Goal: Ask a question

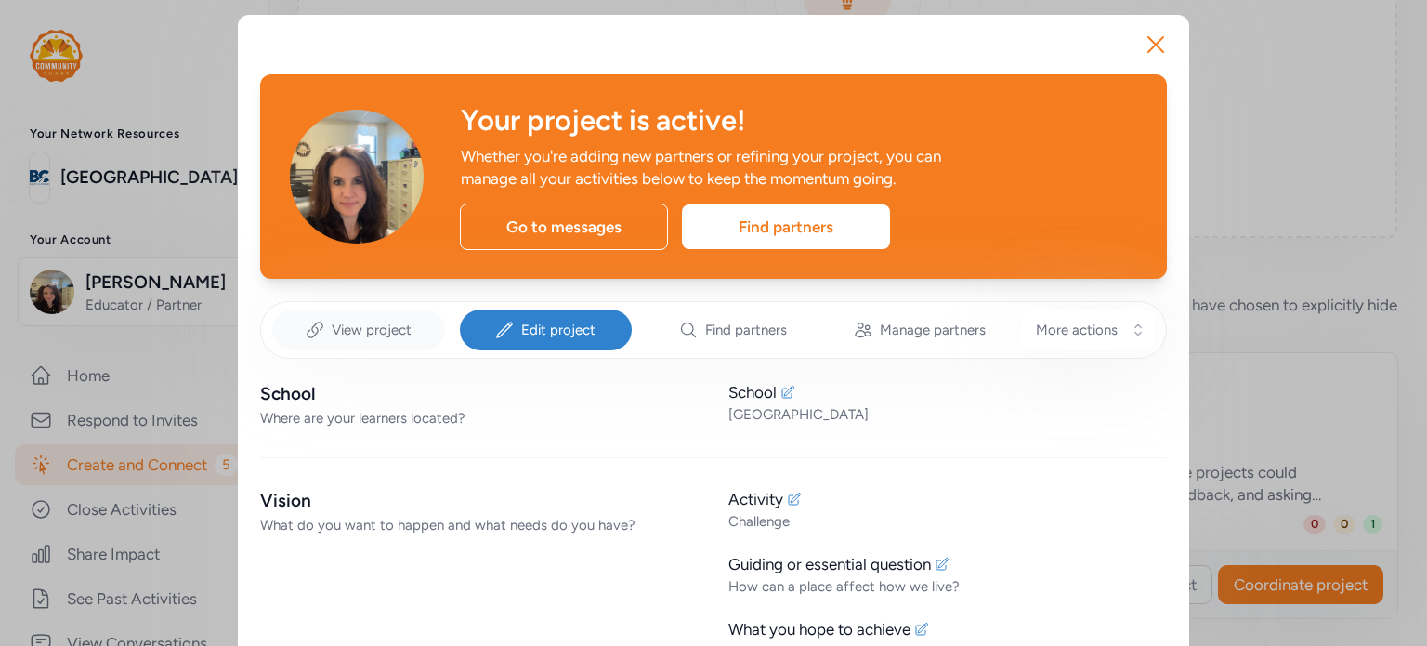
click at [348, 337] on span "View project" at bounding box center [372, 329] width 80 height 19
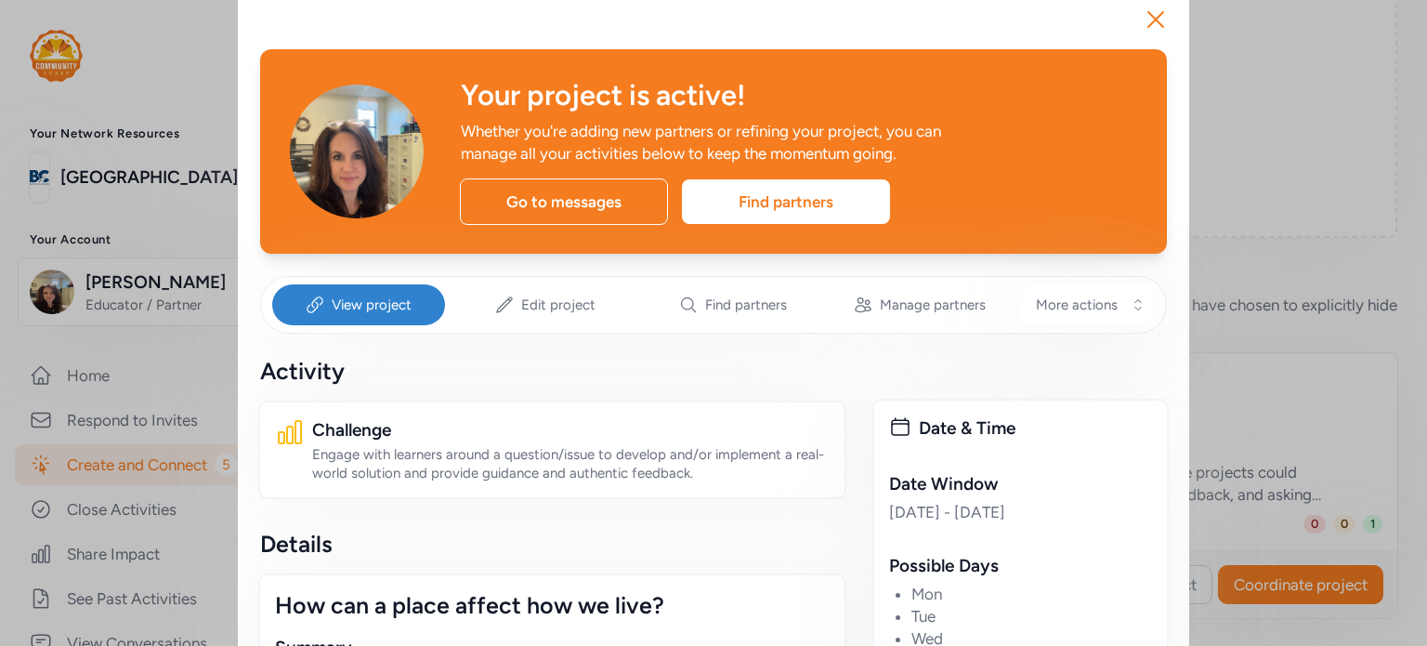
scroll to position [24, 0]
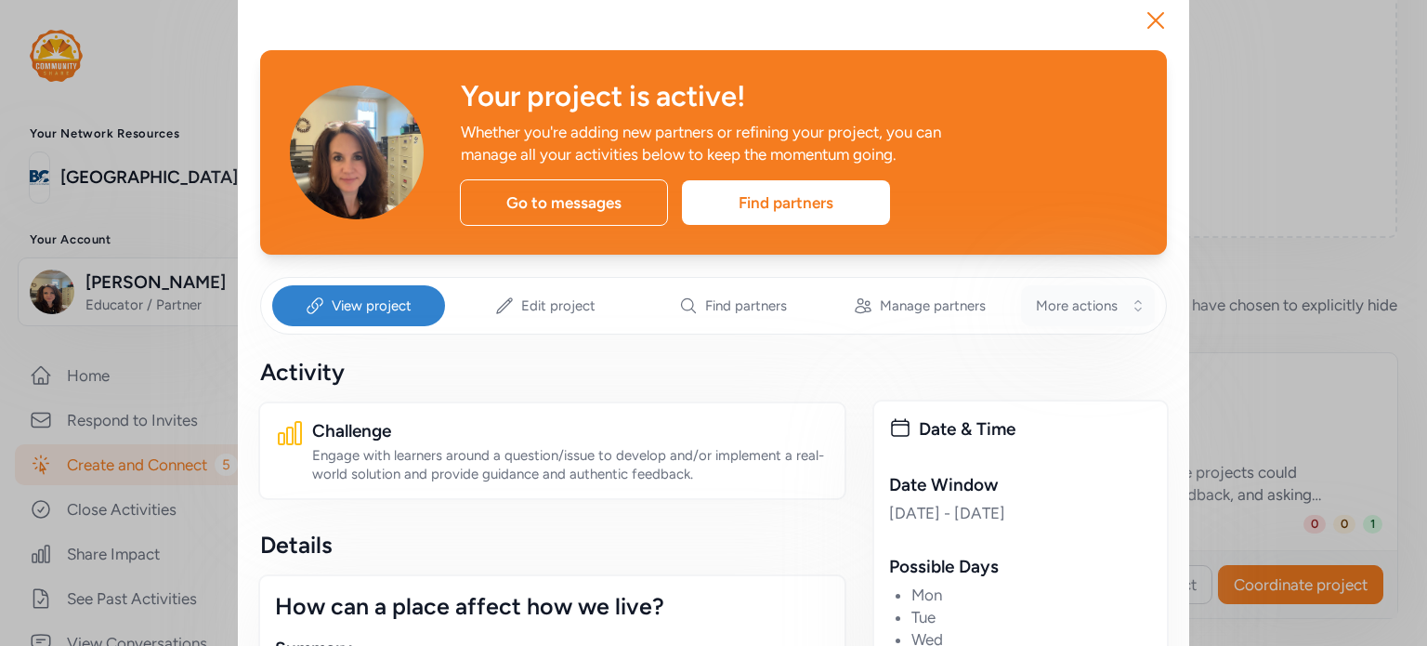
click at [1092, 300] on span "More actions" at bounding box center [1077, 305] width 82 height 19
click at [396, 300] on span "View project" at bounding box center [372, 305] width 80 height 19
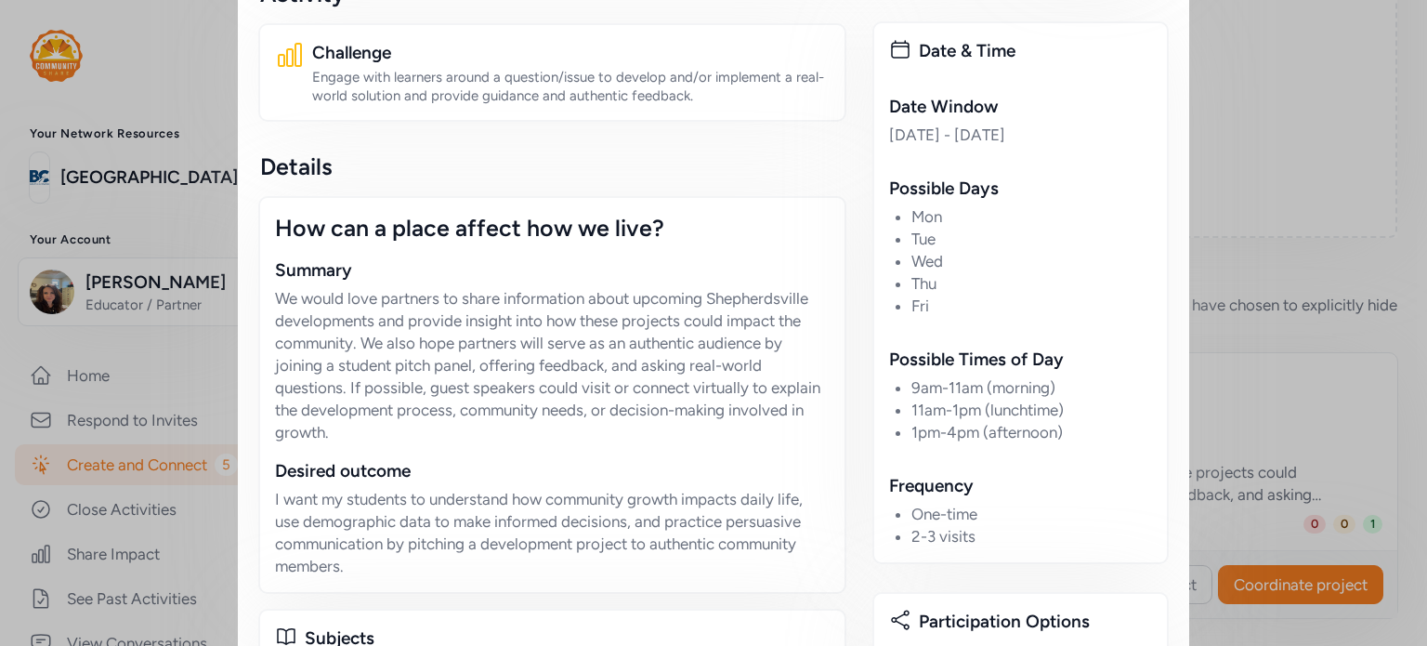
scroll to position [0, 0]
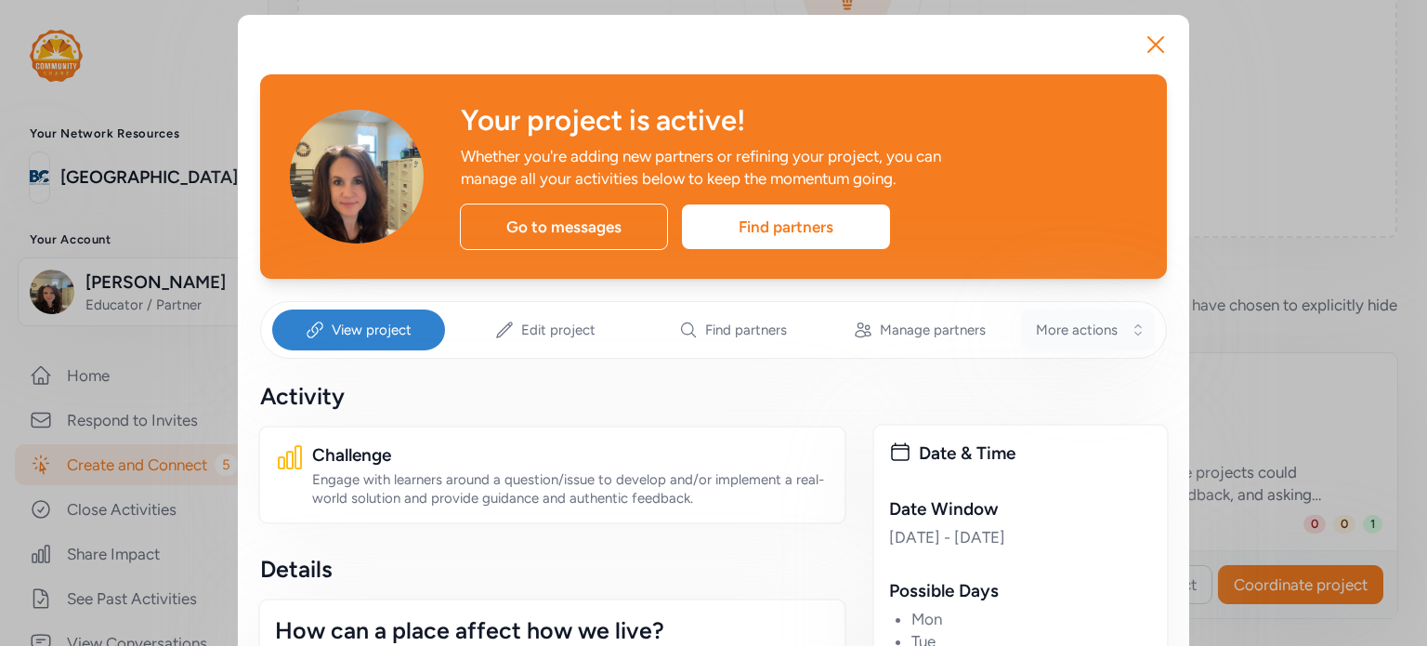
click at [1133, 322] on button "More actions" at bounding box center [1088, 329] width 134 height 41
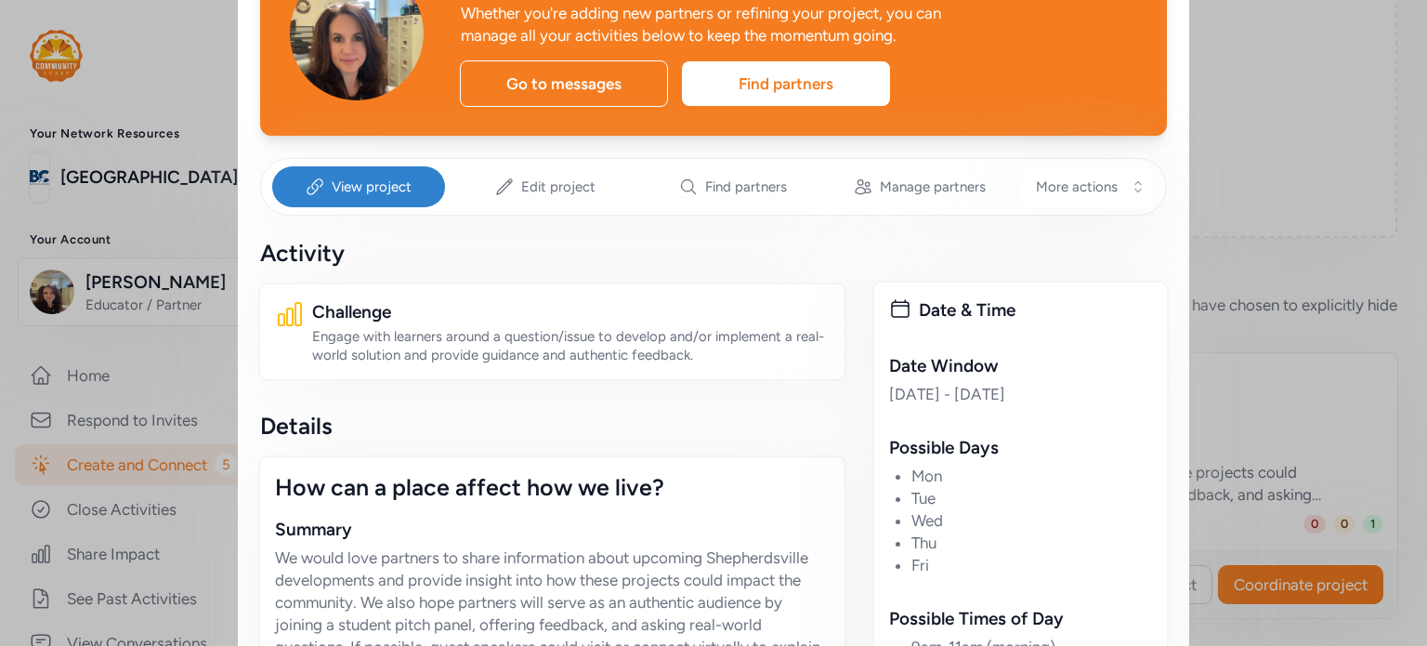
scroll to position [149, 0]
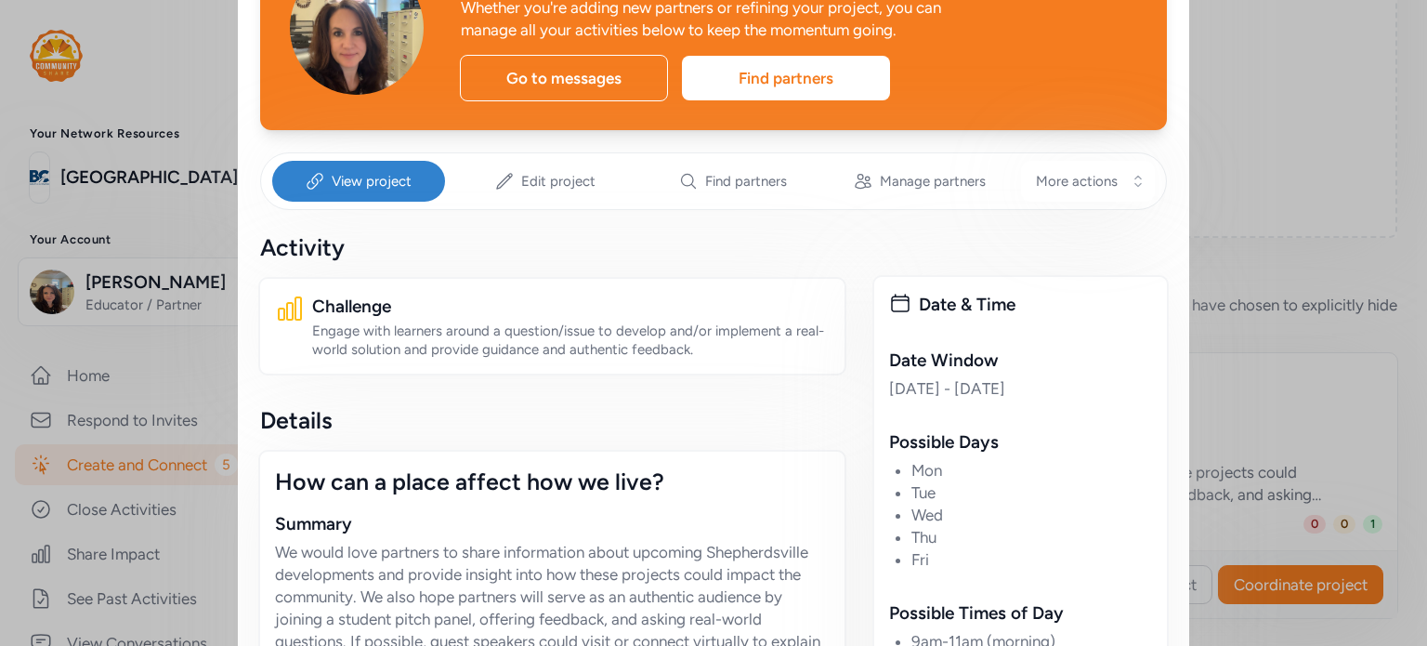
click at [368, 185] on span "View project" at bounding box center [372, 181] width 80 height 19
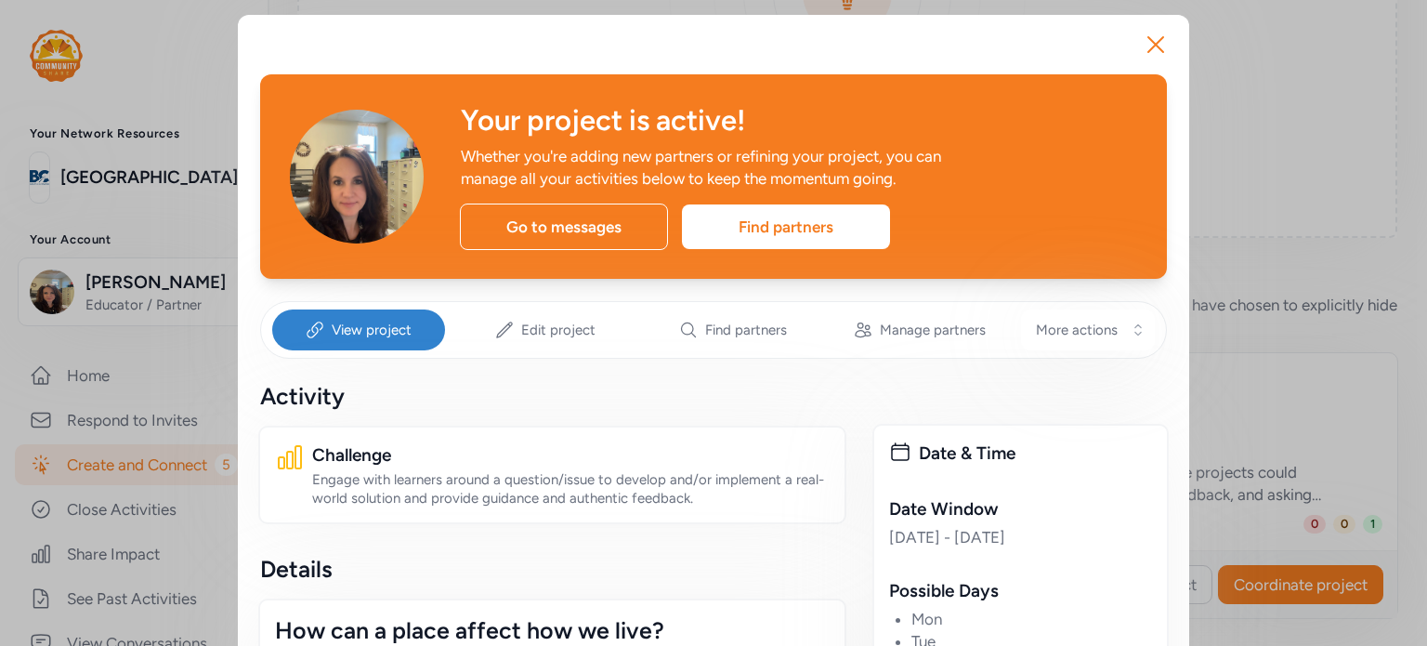
scroll to position [0, 0]
click at [515, 343] on div "Edit project" at bounding box center [546, 329] width 173 height 41
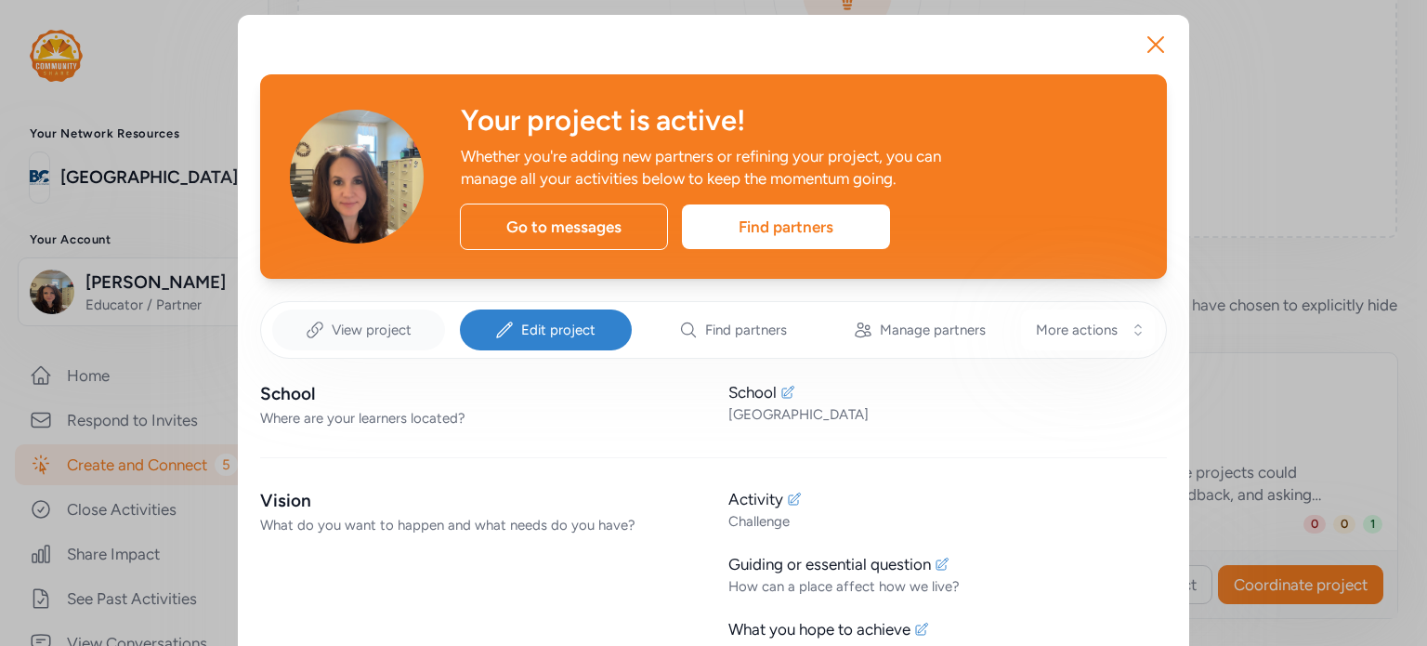
click at [321, 323] on div "View project" at bounding box center [358, 329] width 173 height 41
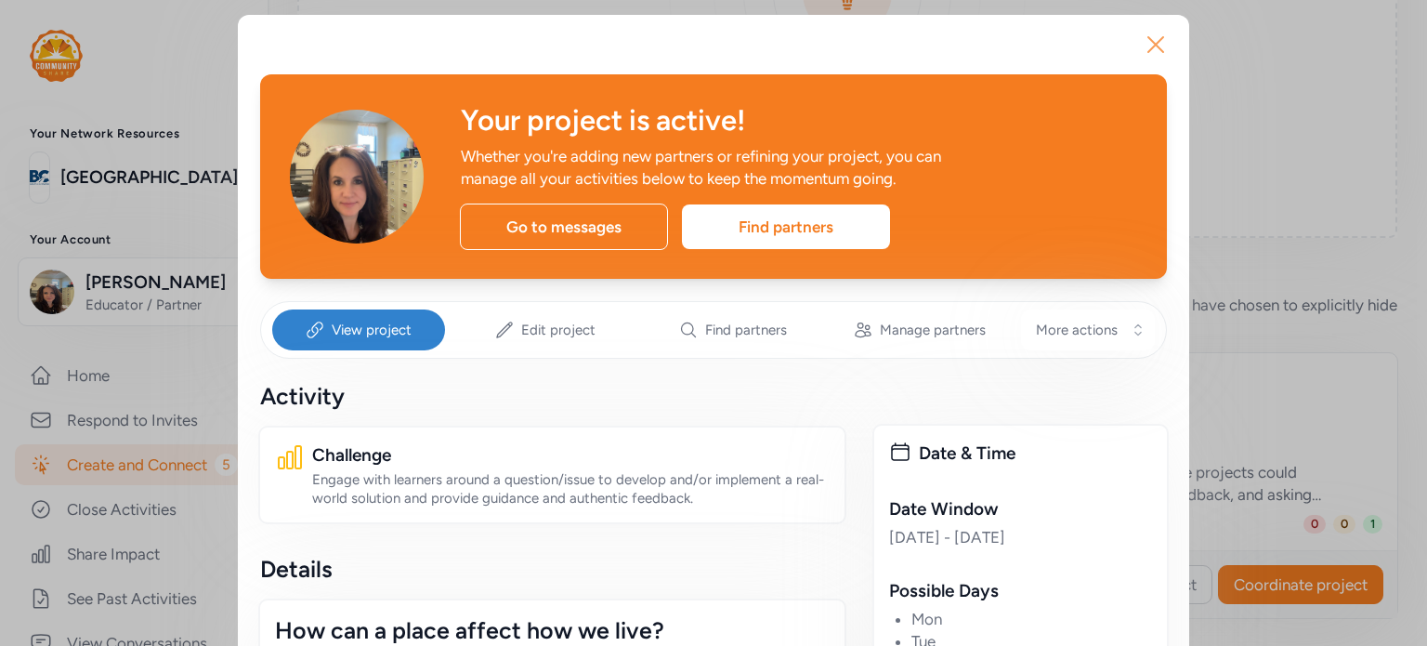
click at [1144, 37] on icon "button" at bounding box center [1156, 45] width 30 height 30
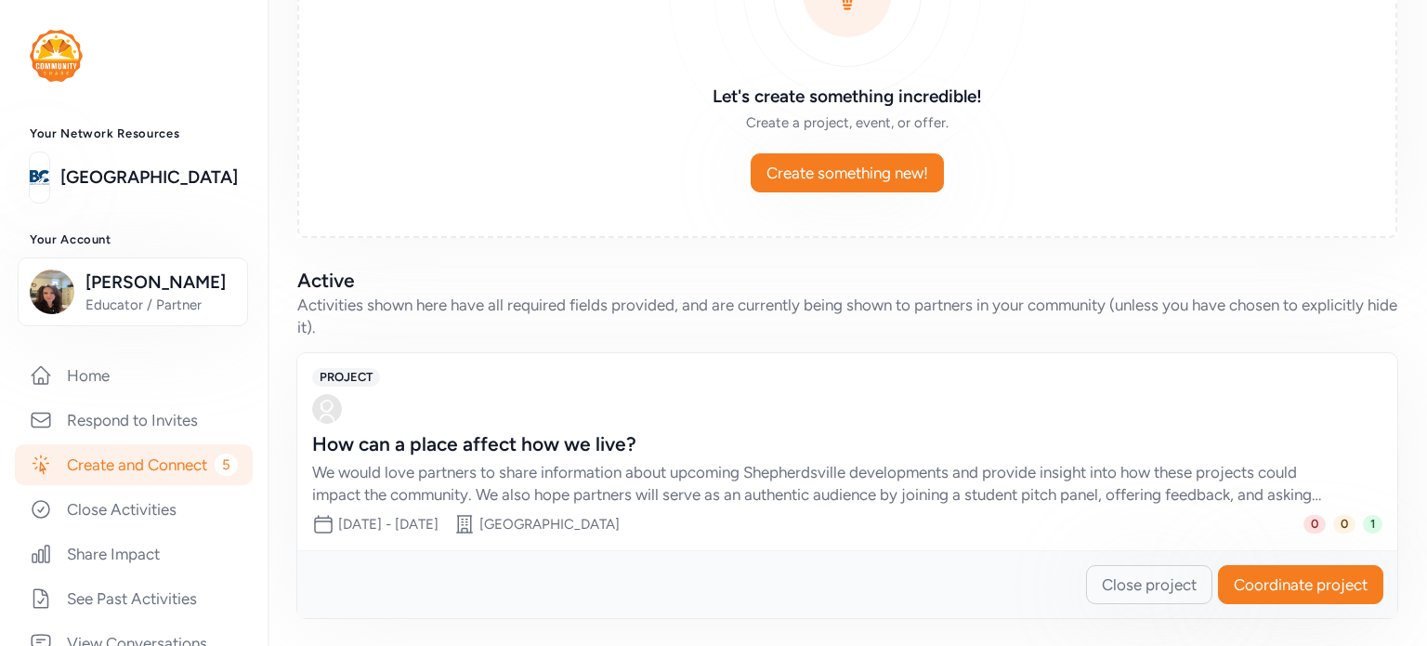
click at [106, 481] on link "Create and Connect 5" at bounding box center [134, 464] width 238 height 41
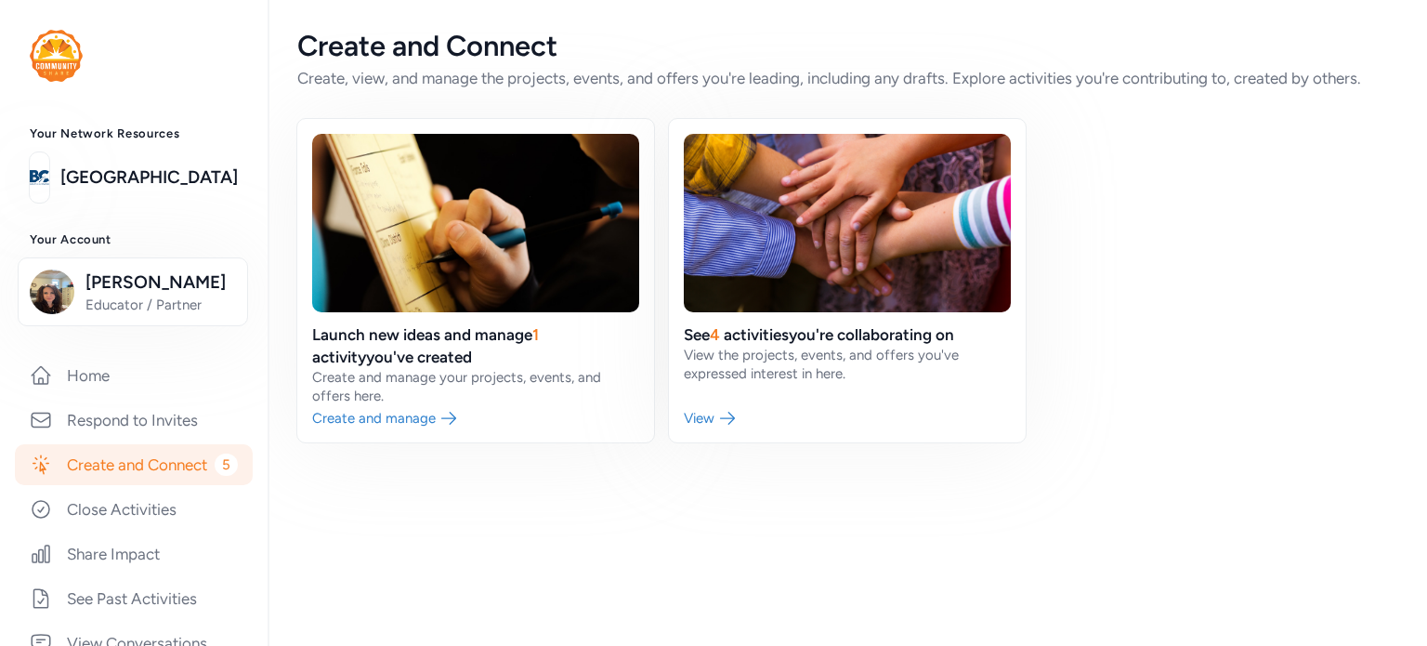
click at [136, 485] on link "Create and Connect 5" at bounding box center [134, 464] width 238 height 41
click at [803, 337] on link at bounding box center [847, 280] width 357 height 323
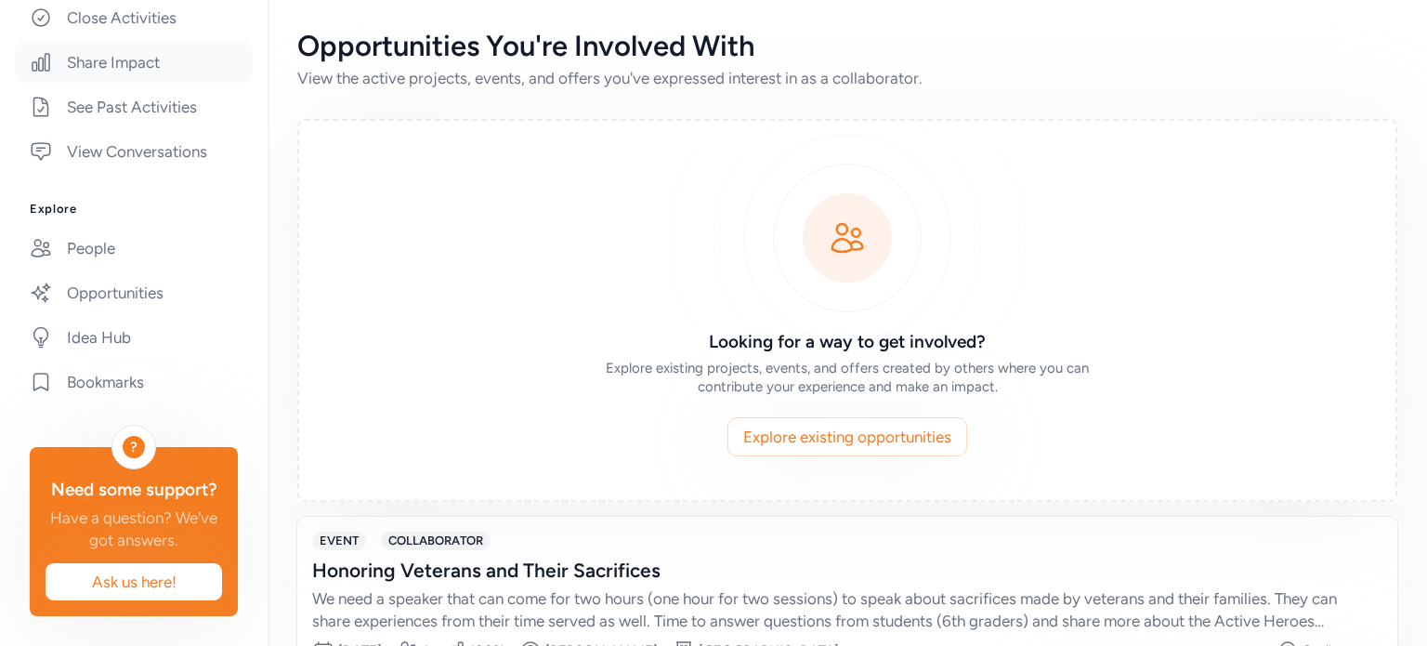
scroll to position [537, 0]
click at [90, 281] on link "Opportunities" at bounding box center [134, 292] width 238 height 41
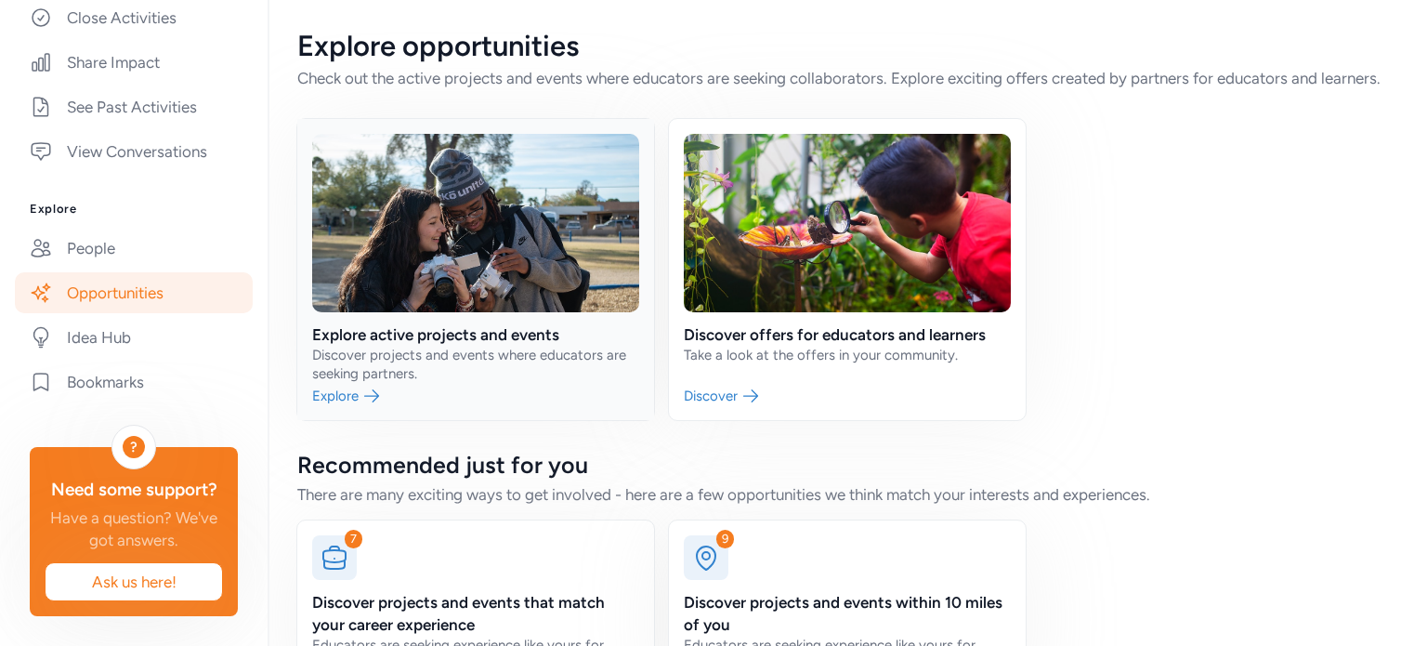
scroll to position [115, 0]
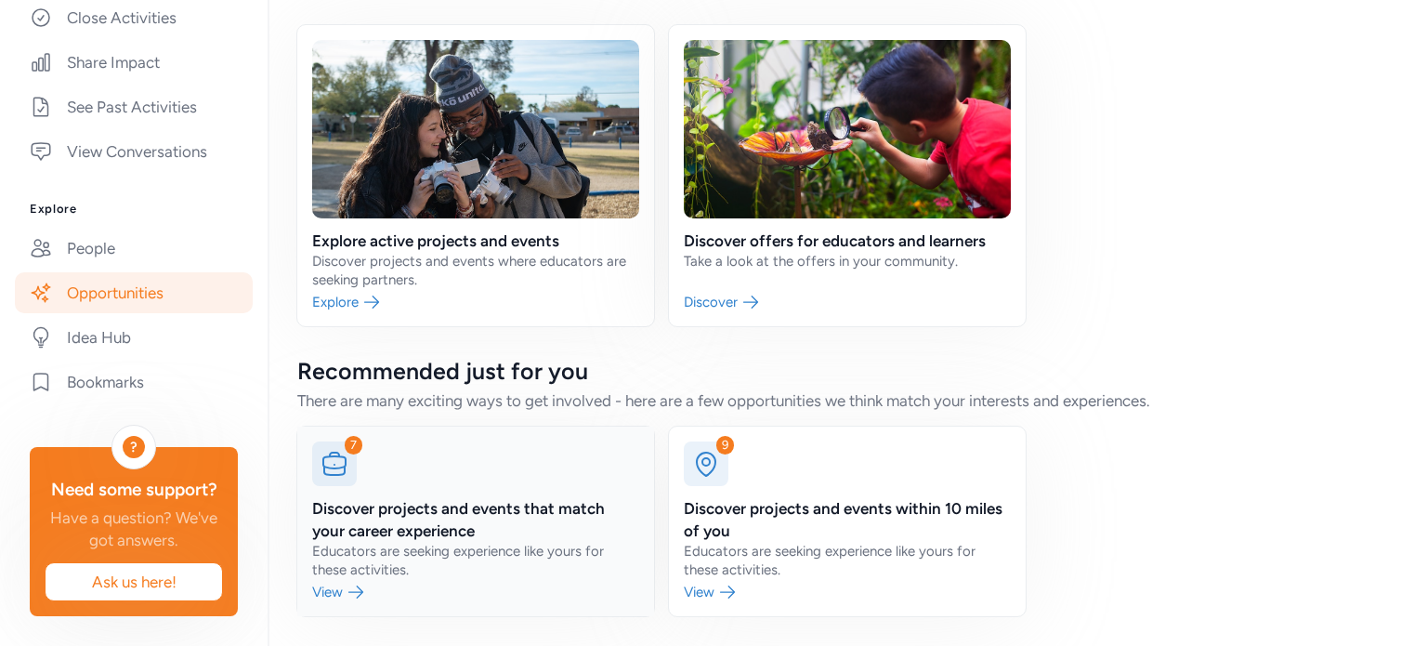
click at [342, 489] on link at bounding box center [475, 520] width 357 height 189
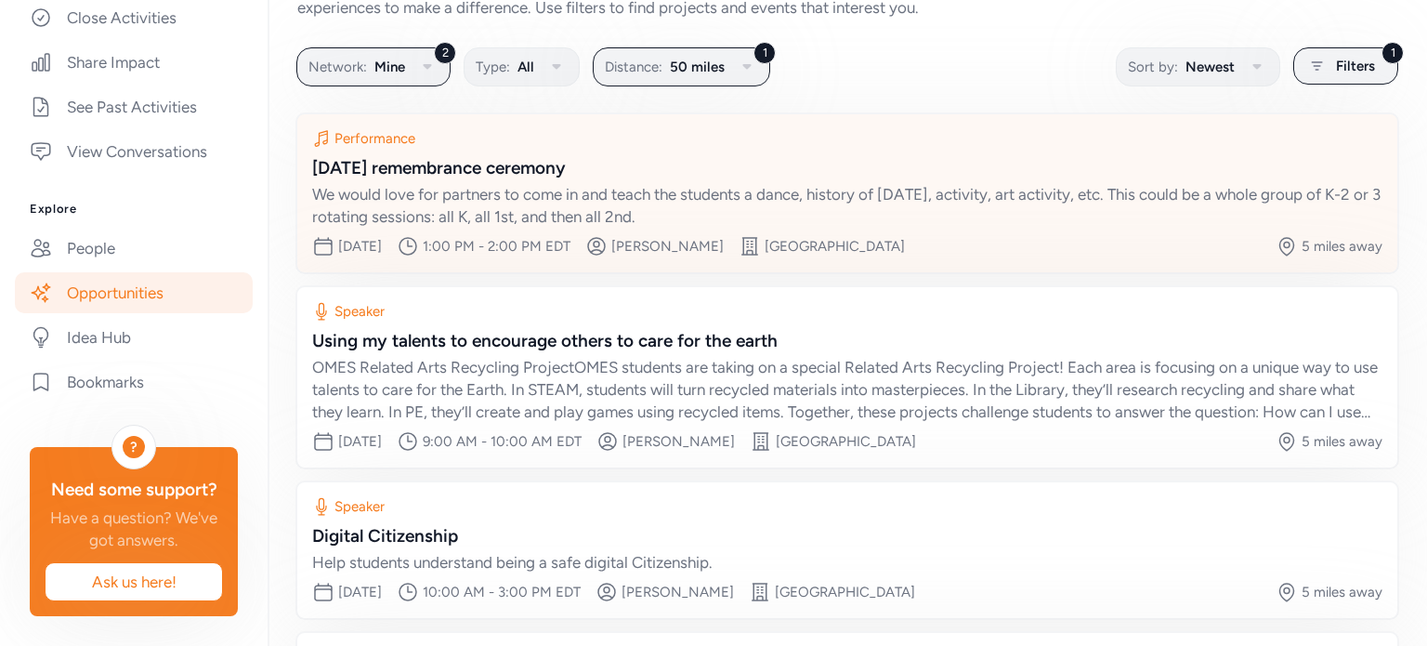
scroll to position [94, 0]
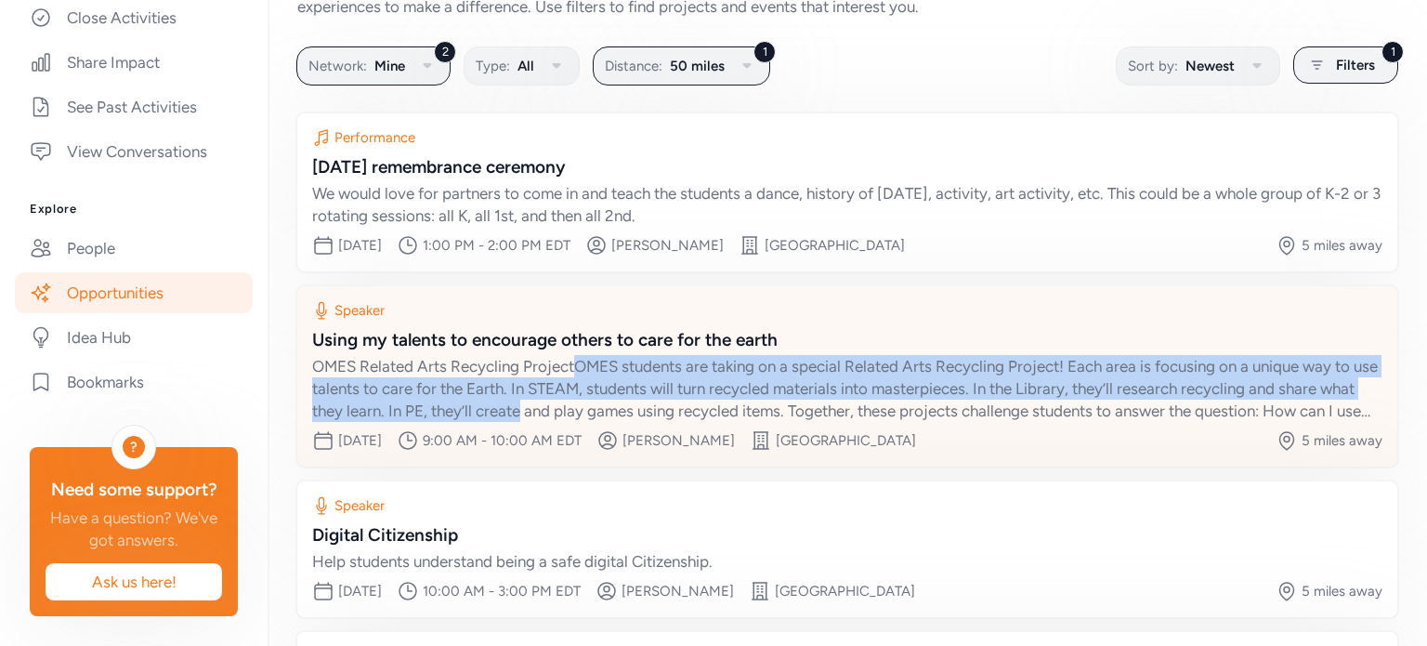
drag, startPoint x: 579, startPoint y: 365, endPoint x: 561, endPoint y: 399, distance: 38.6
click at [561, 399] on div "OMES Related Arts Recycling ProjectOMES students are taking on a special Relate…" at bounding box center [847, 388] width 1070 height 67
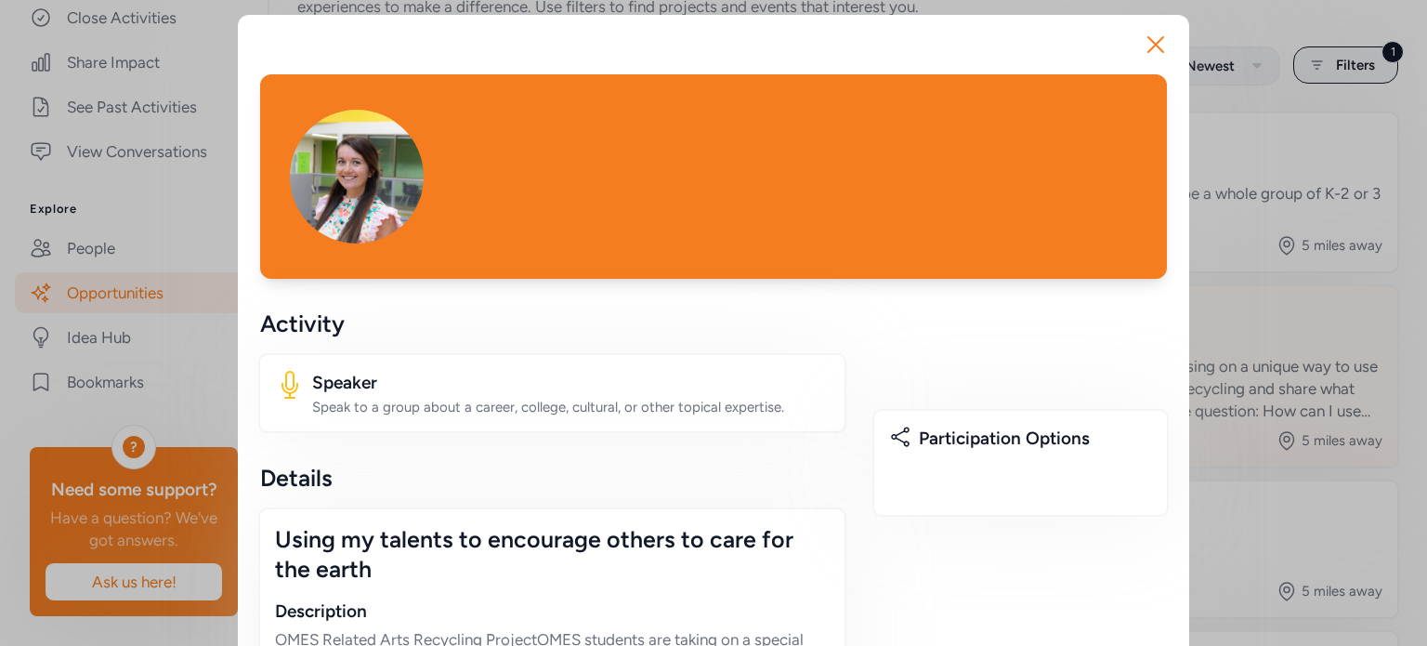
click at [561, 399] on div "Speak to a group about a career, college, cultural, or other topical expertise." at bounding box center [570, 407] width 517 height 19
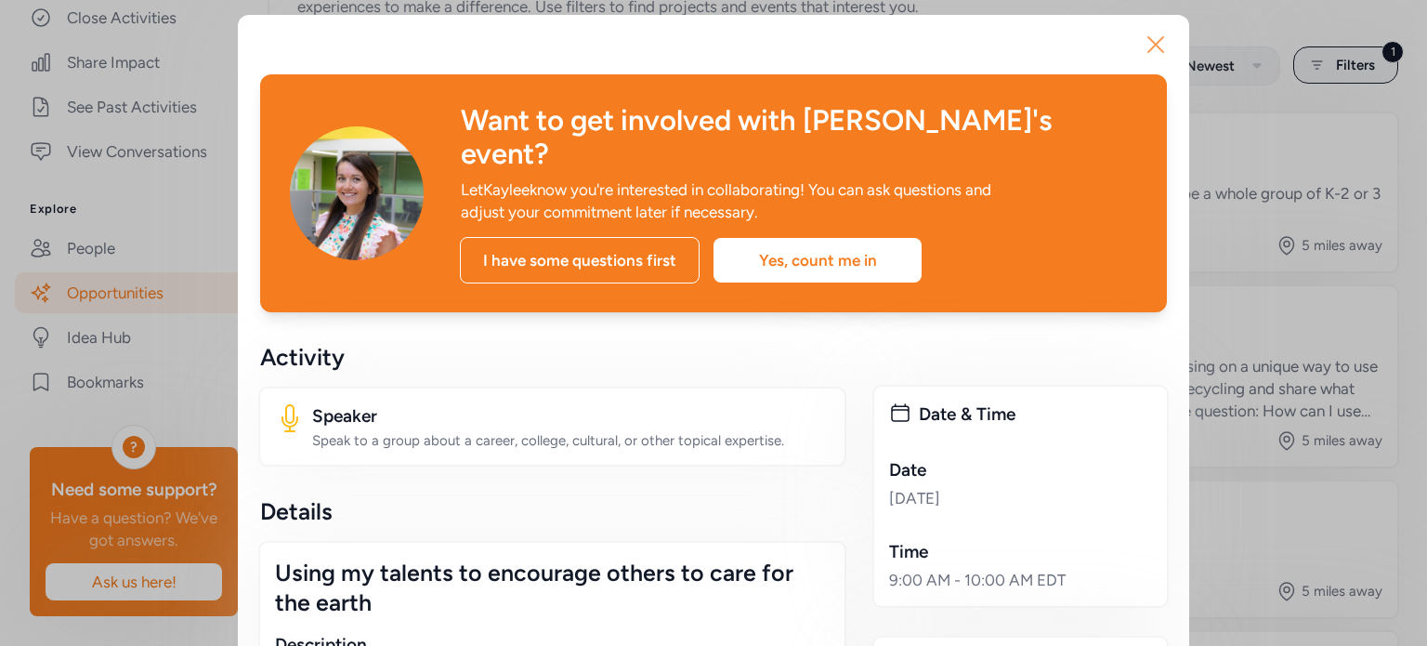
click at [1159, 45] on icon "button" at bounding box center [1156, 45] width 30 height 30
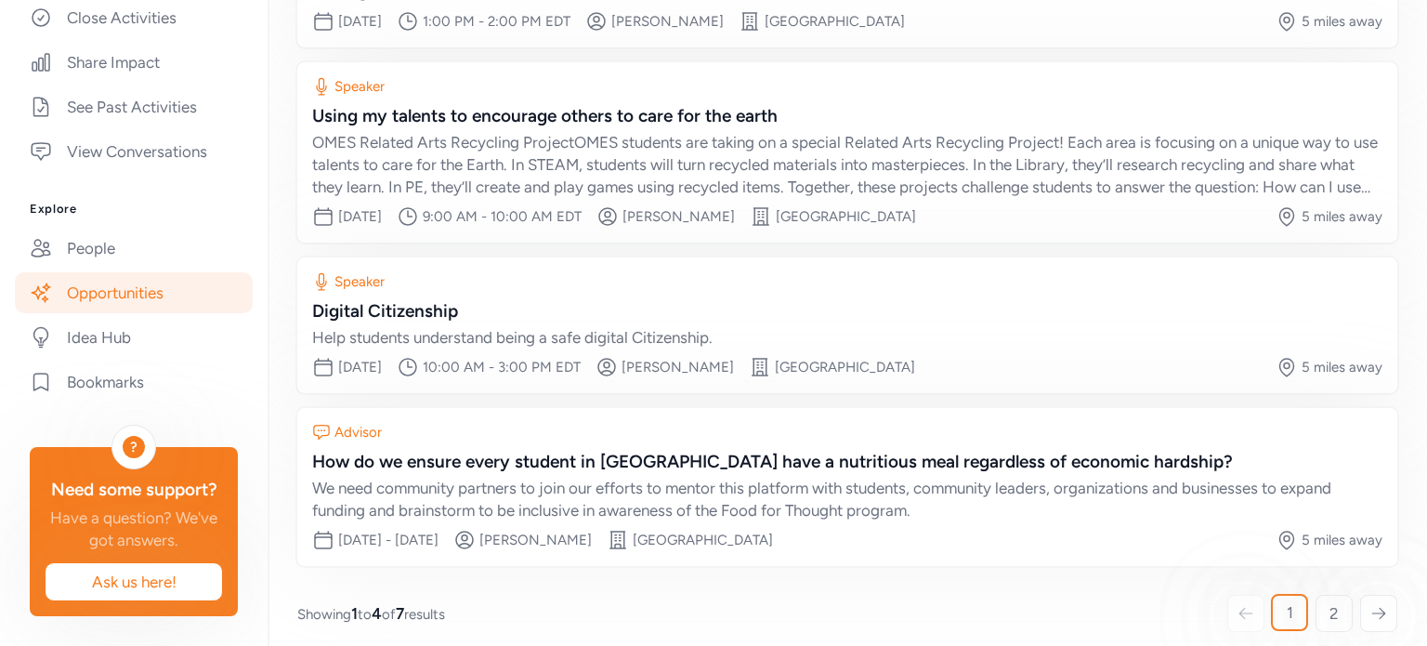
scroll to position [329, 0]
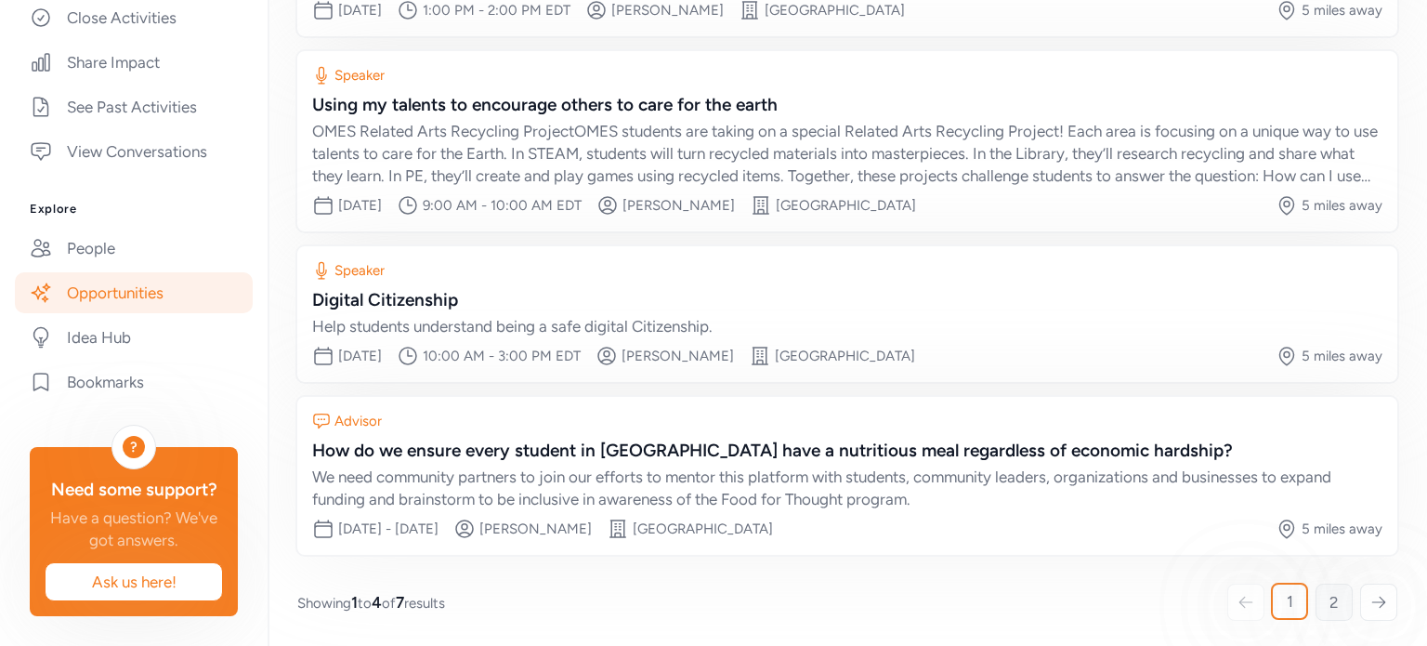
click at [1329, 600] on span "2" at bounding box center [1333, 602] width 9 height 22
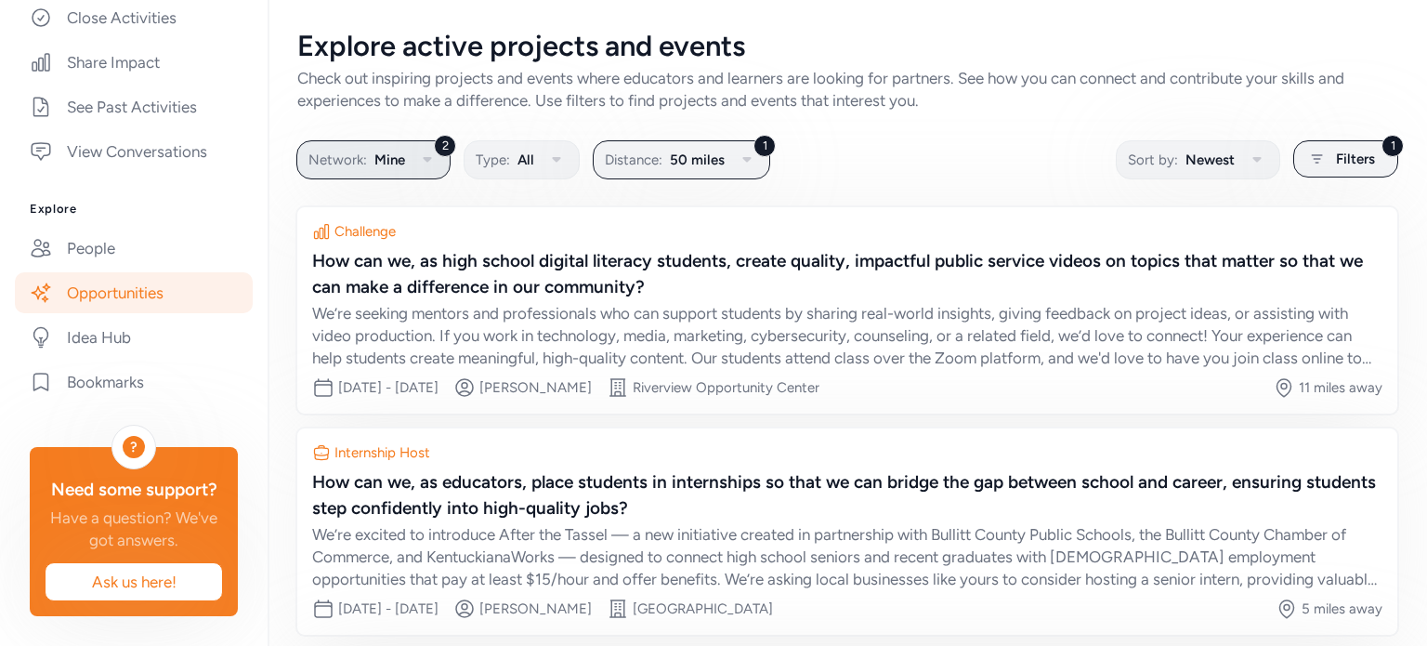
click at [429, 154] on icon "button" at bounding box center [427, 160] width 22 height 22
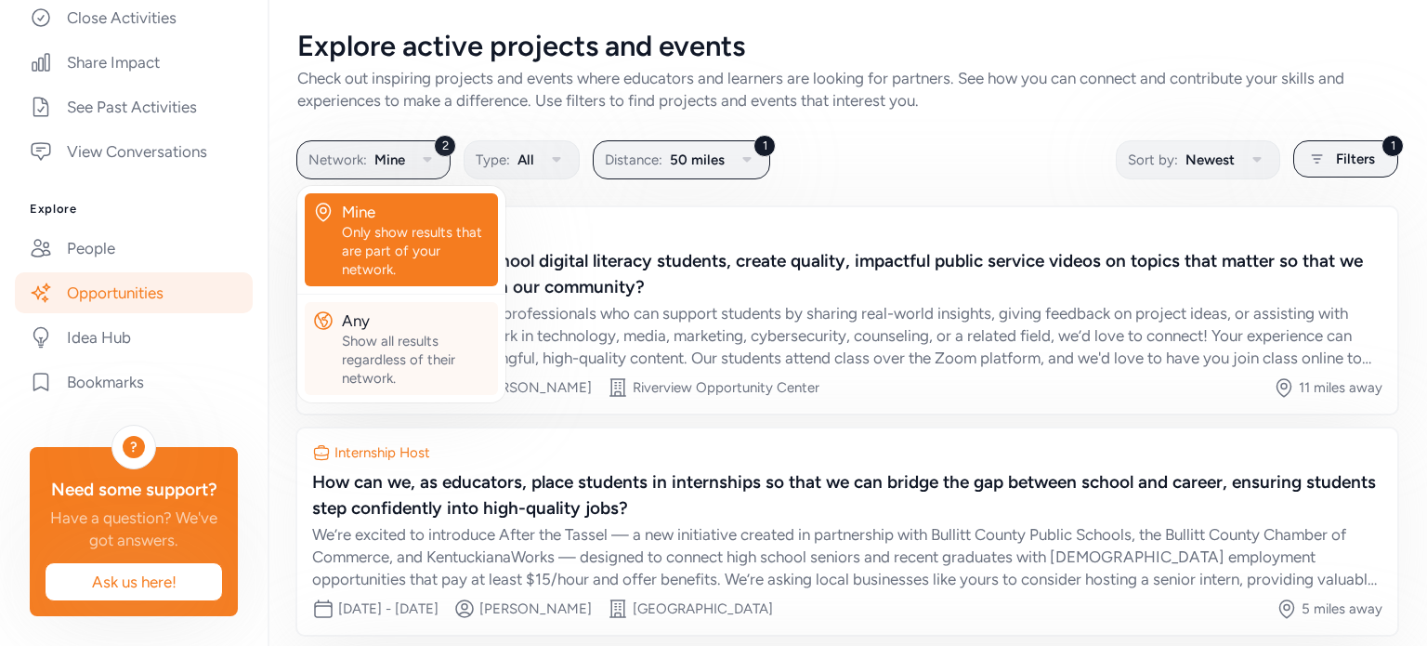
click at [400, 339] on div "Show all results regardless of their network." at bounding box center [416, 360] width 149 height 56
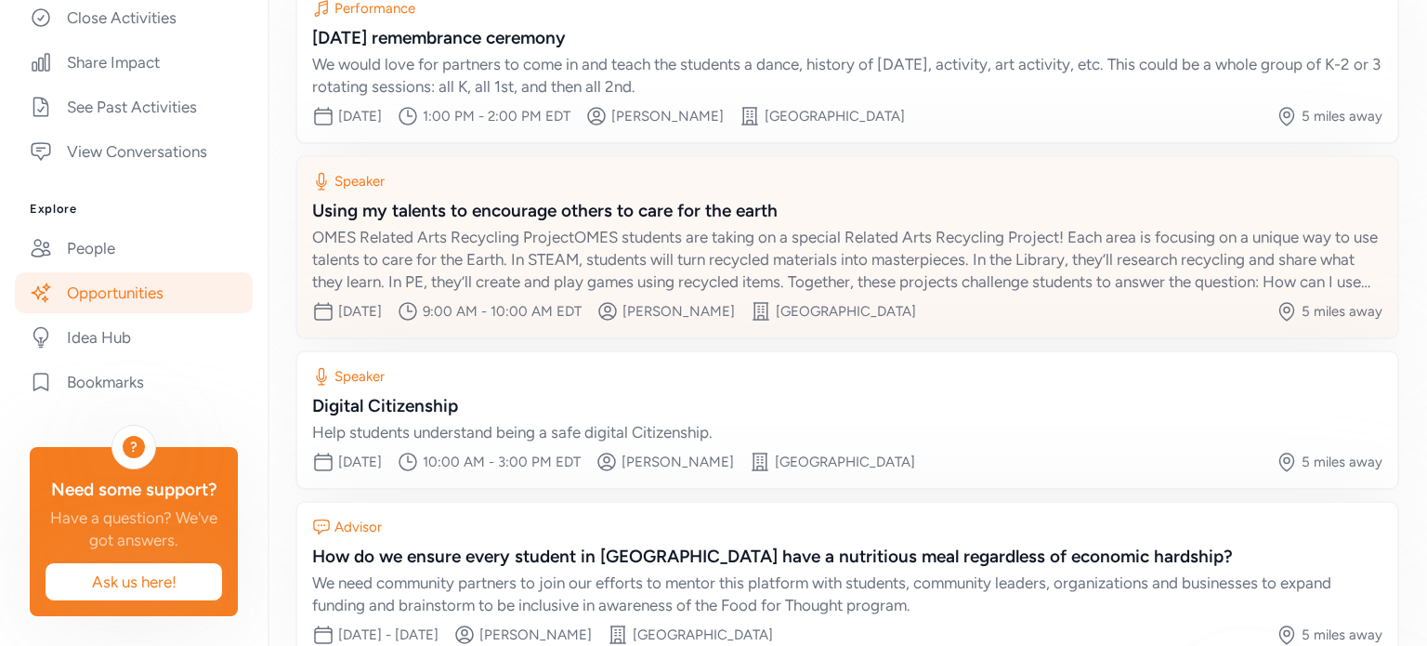
scroll to position [329, 0]
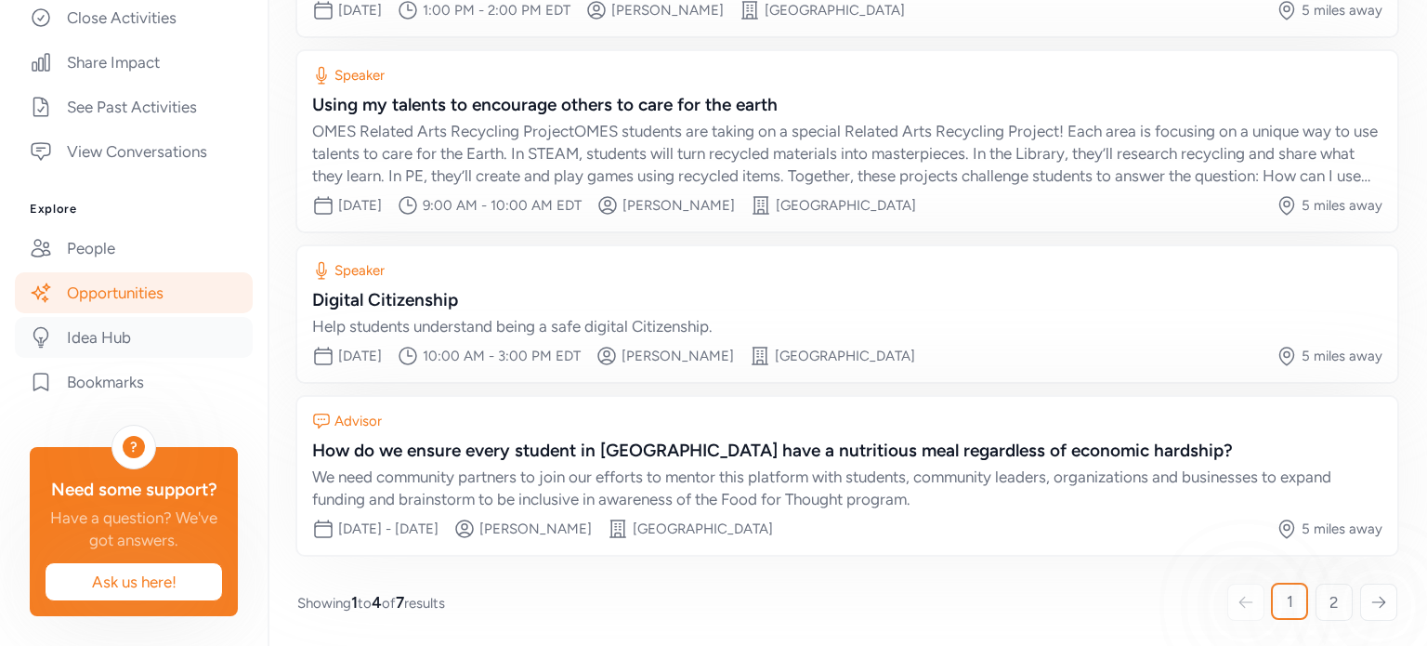
click at [122, 330] on link "Idea Hub" at bounding box center [134, 337] width 238 height 41
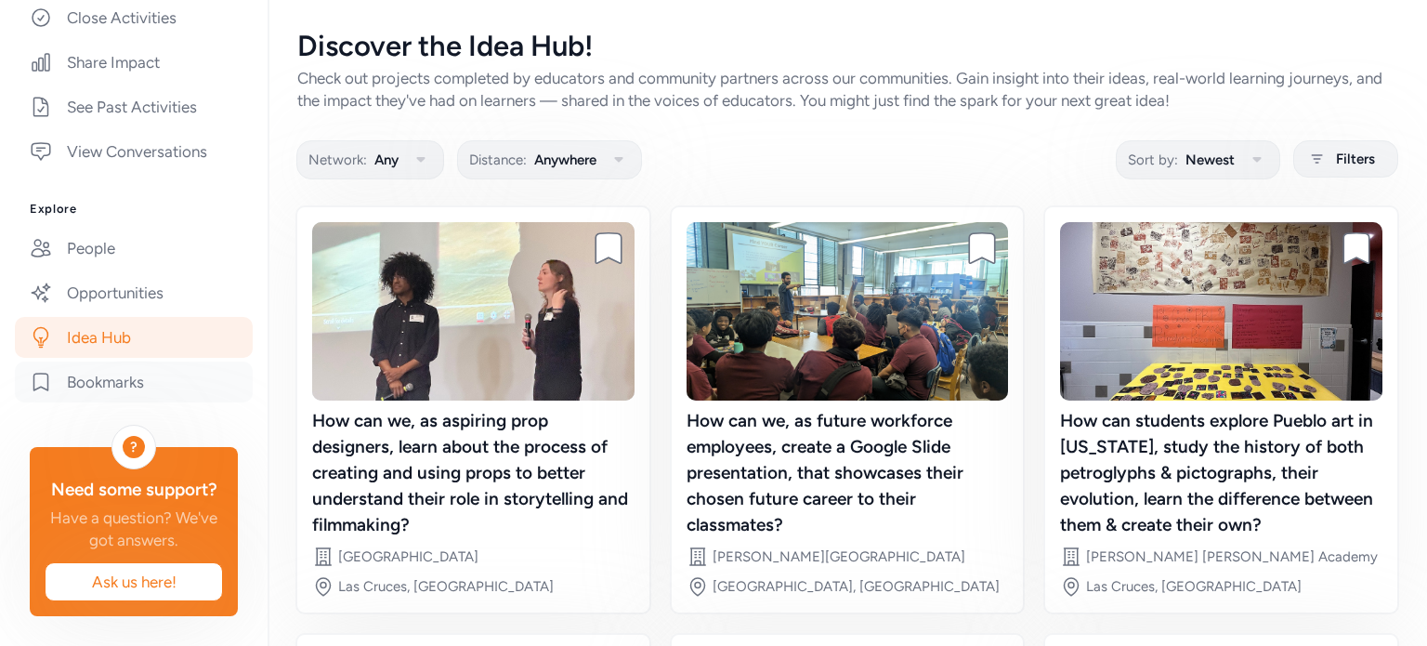
click at [96, 361] on link "Bookmarks" at bounding box center [134, 381] width 238 height 41
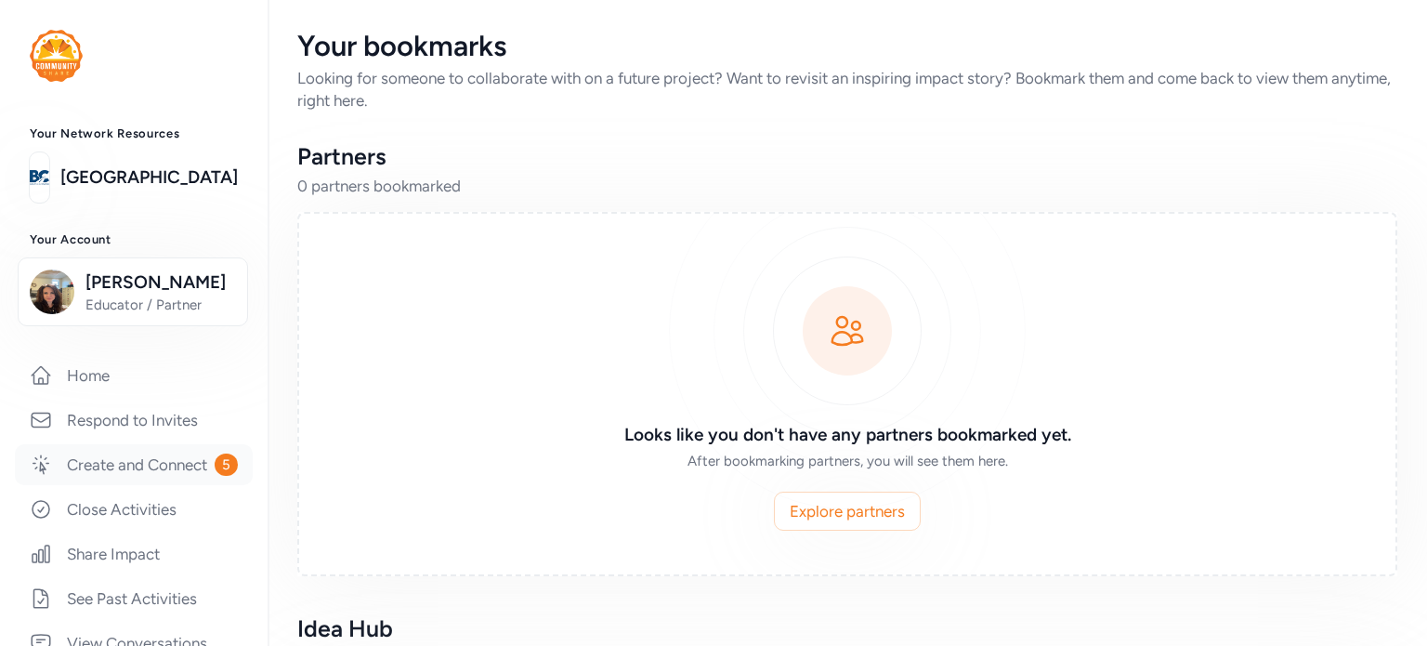
click at [96, 485] on link "Create and Connect 5" at bounding box center [134, 464] width 238 height 41
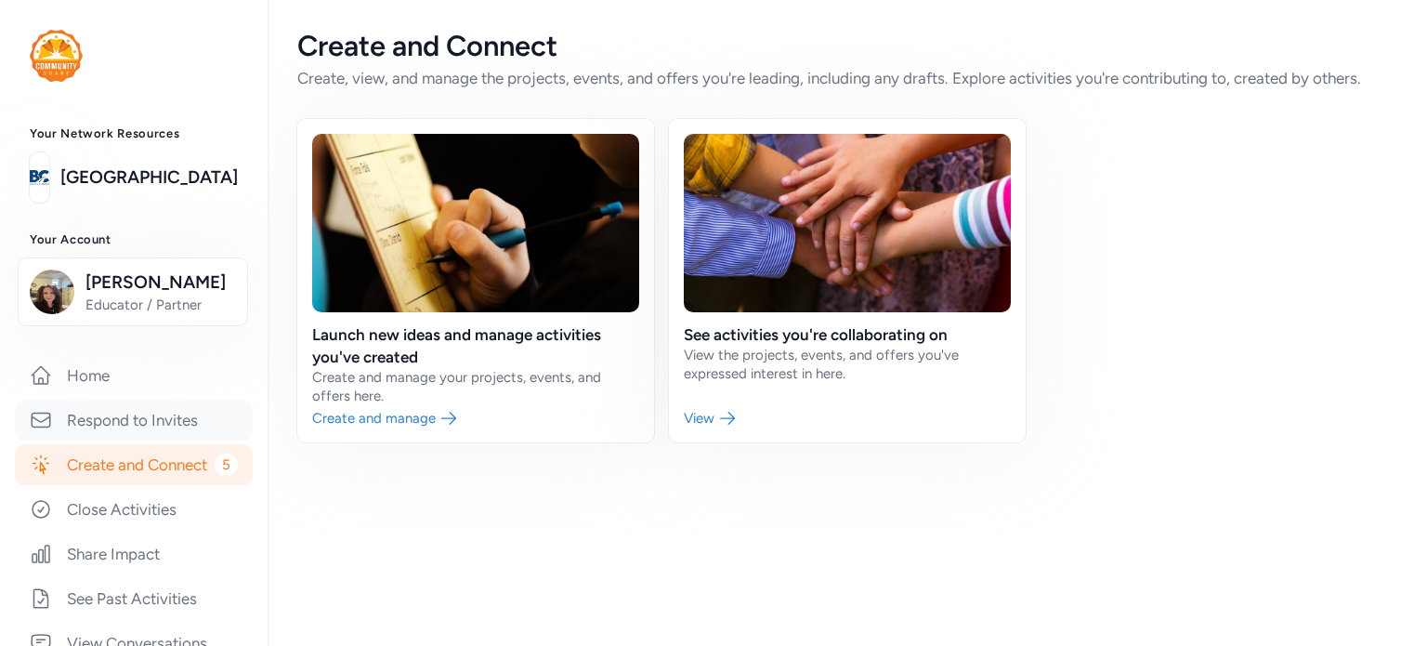
click at [123, 416] on link "Respond to Invites" at bounding box center [134, 419] width 238 height 41
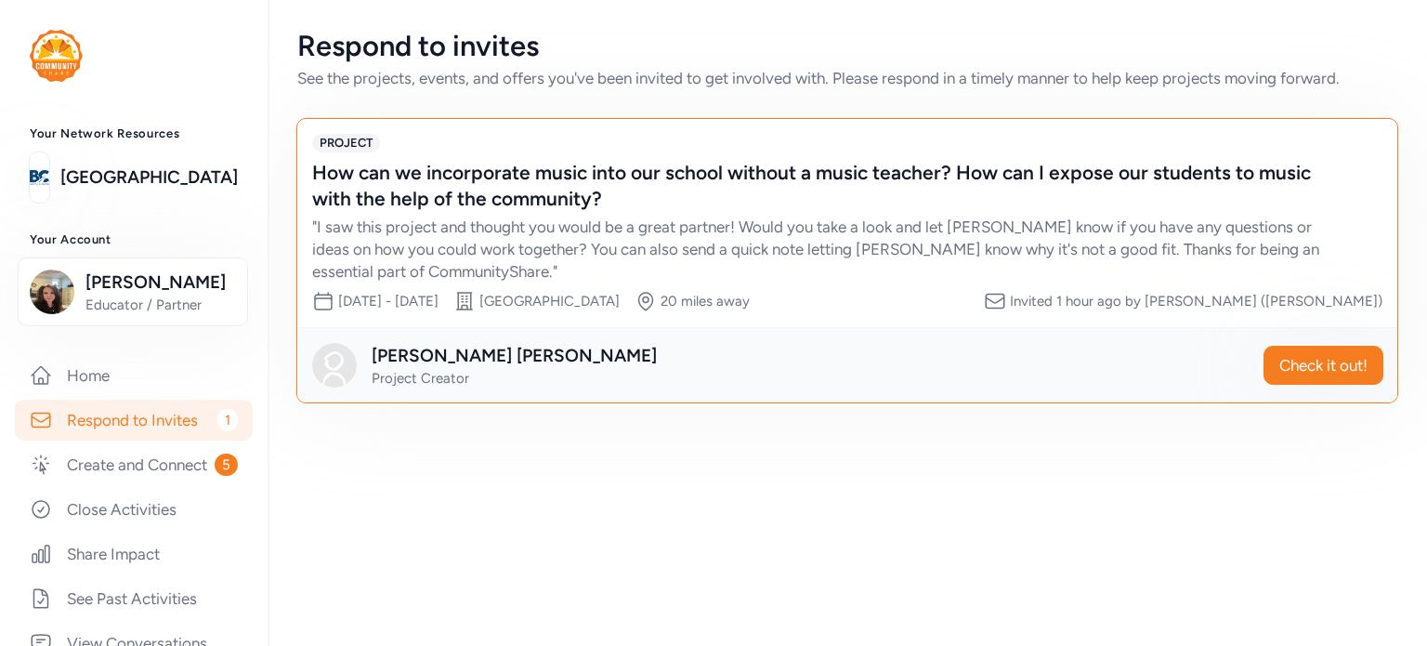
click at [372, 183] on div "How can we incorporate music into our school without a music teacher? How can I…" at bounding box center [828, 186] width 1033 height 52
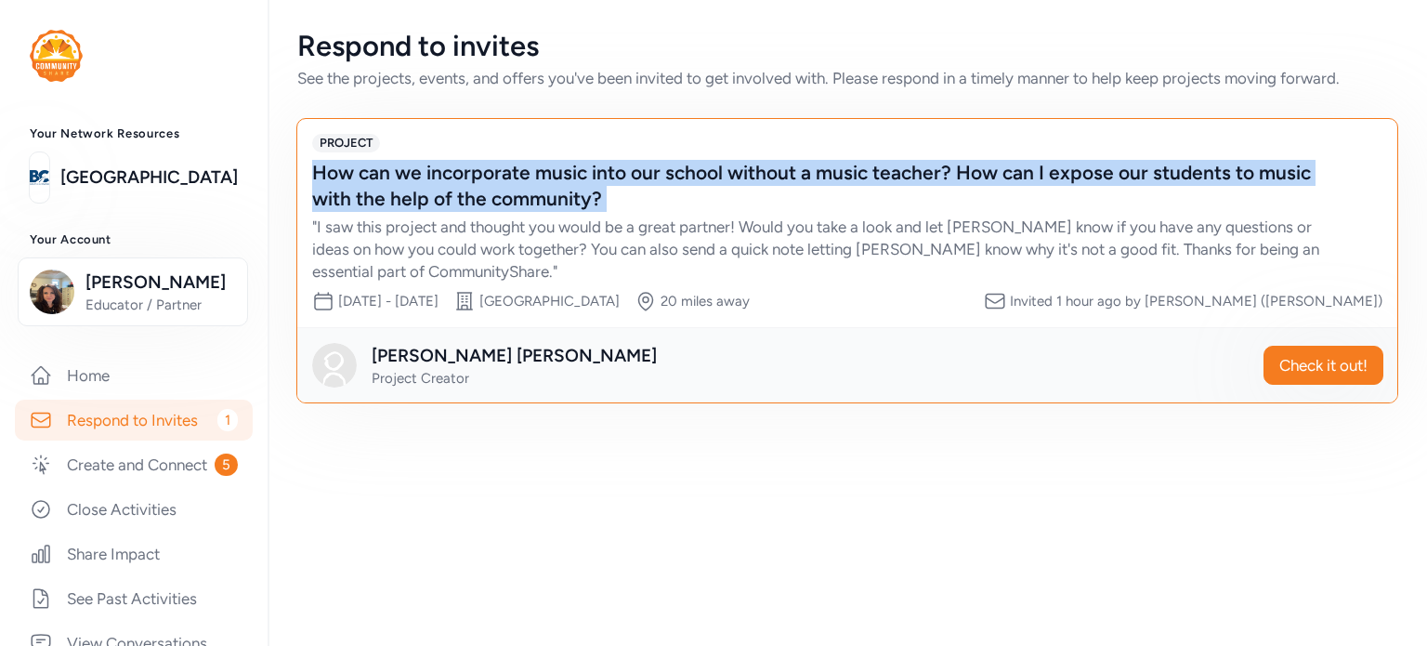
click at [372, 183] on div "How can we incorporate music into our school without a music teacher? How can I…" at bounding box center [828, 186] width 1033 height 52
copy div "How can we incorporate music into our school without a music teacher? How can I…"
click at [1283, 352] on button "Check it out!" at bounding box center [1323, 365] width 120 height 39
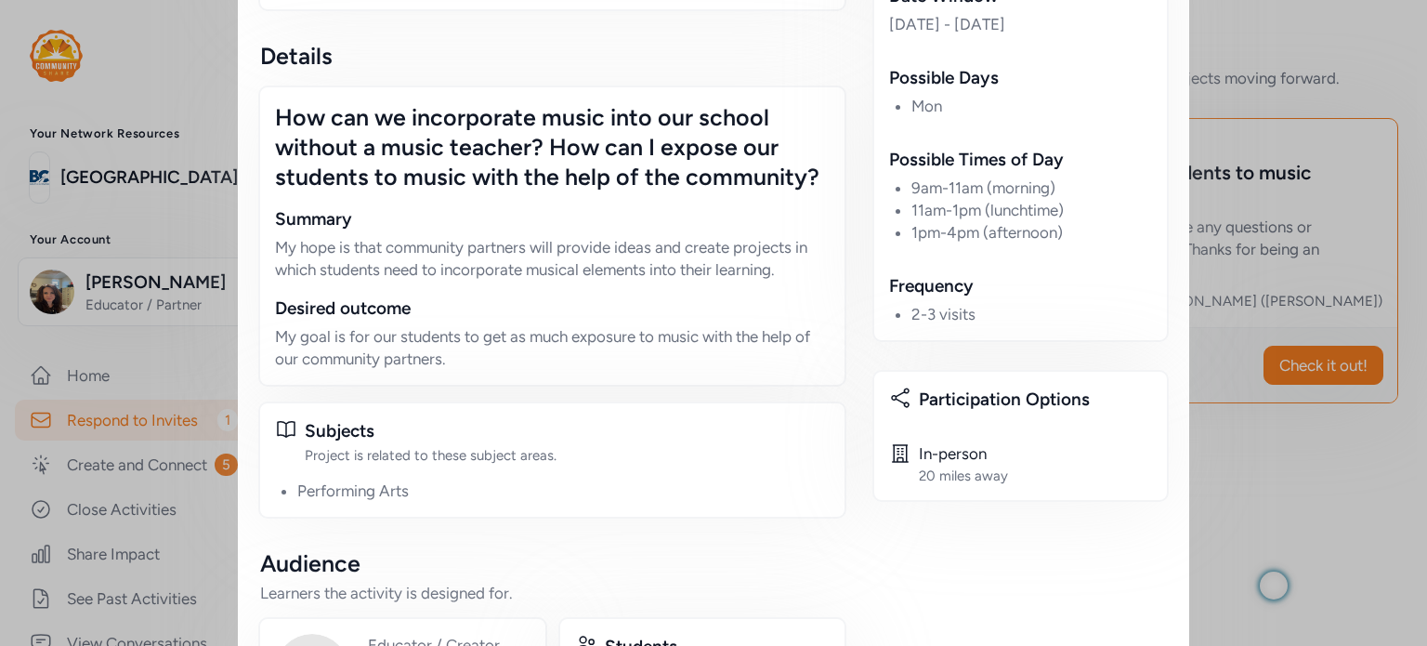
scroll to position [472, 0]
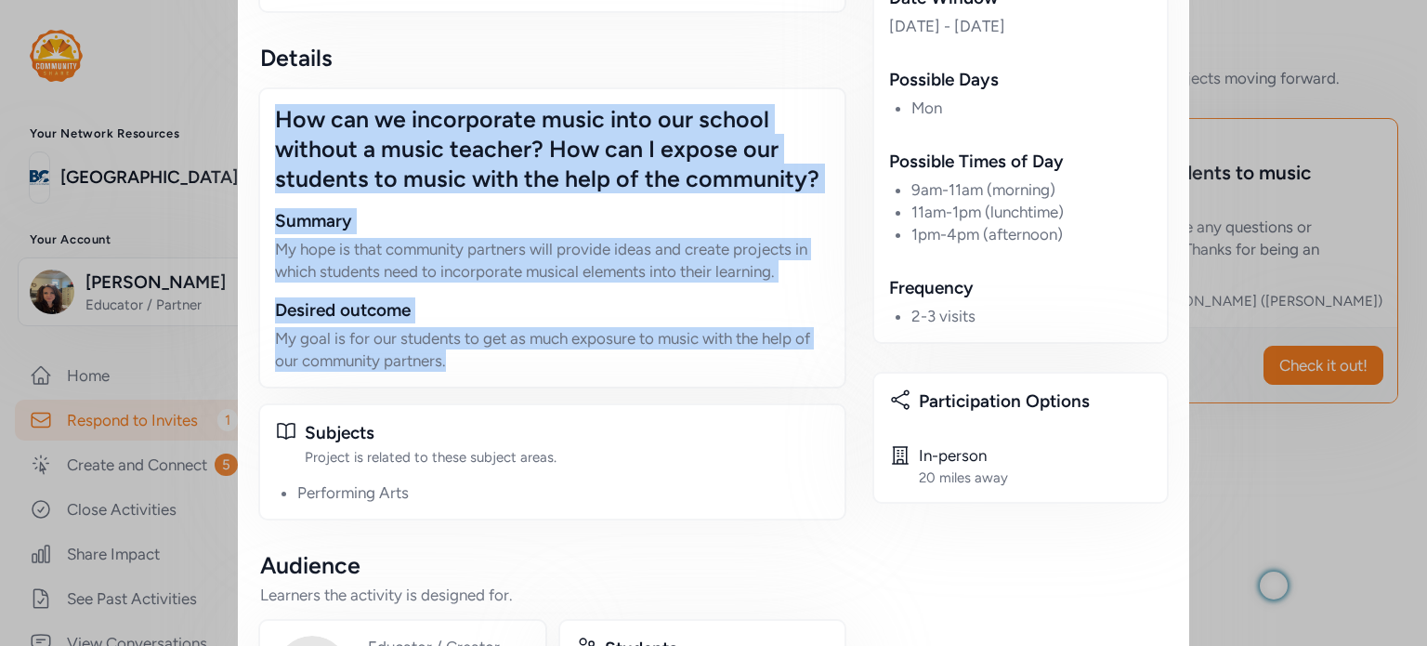
drag, startPoint x: 268, startPoint y: 80, endPoint x: 475, endPoint y: 326, distance: 321.1
click at [475, 326] on div "How can we incorporate music into our school without a music teacher? How can I…" at bounding box center [552, 237] width 588 height 301
copy div "How can we incorporate music into our school without a music teacher? How can I…"
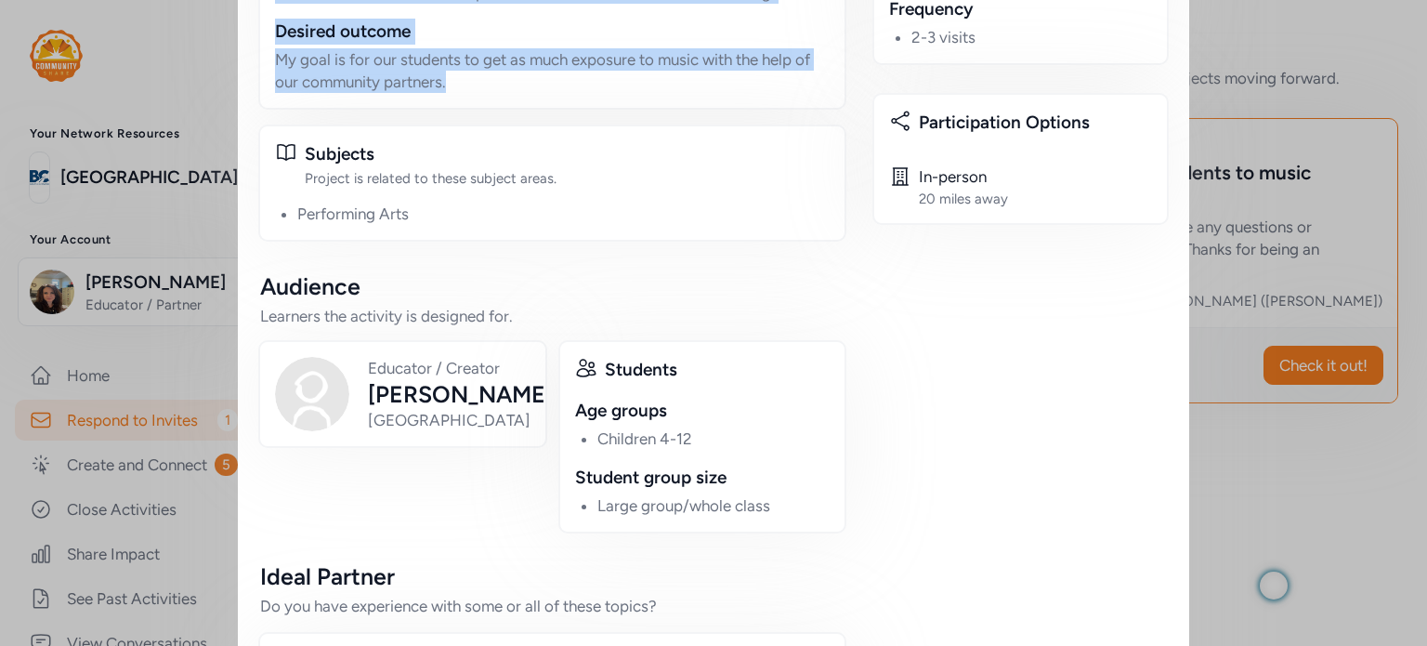
scroll to position [754, 0]
